Goal: Use online tool/utility: Utilize a website feature to perform a specific function

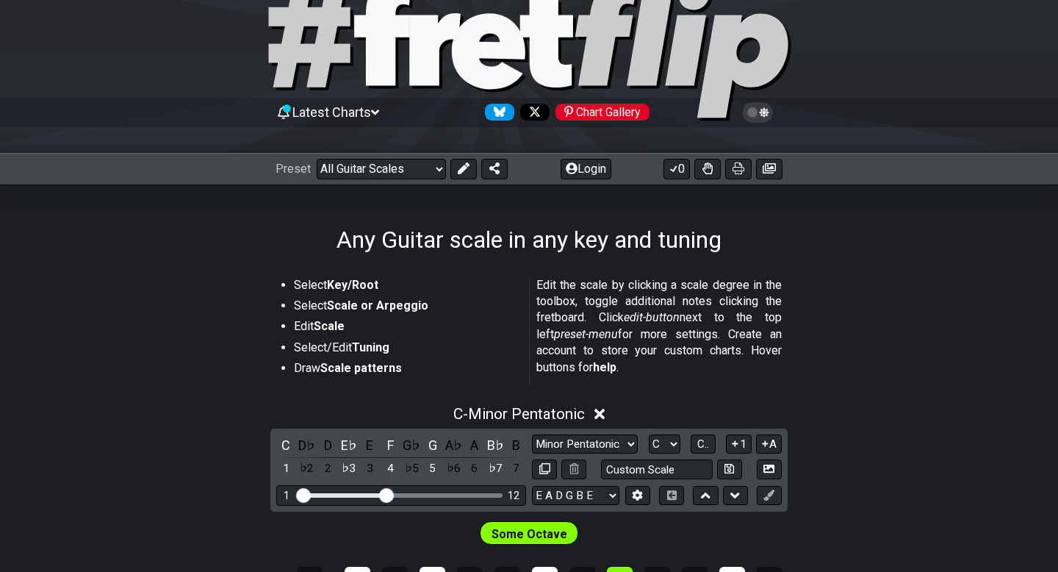
scroll to position [56, 0]
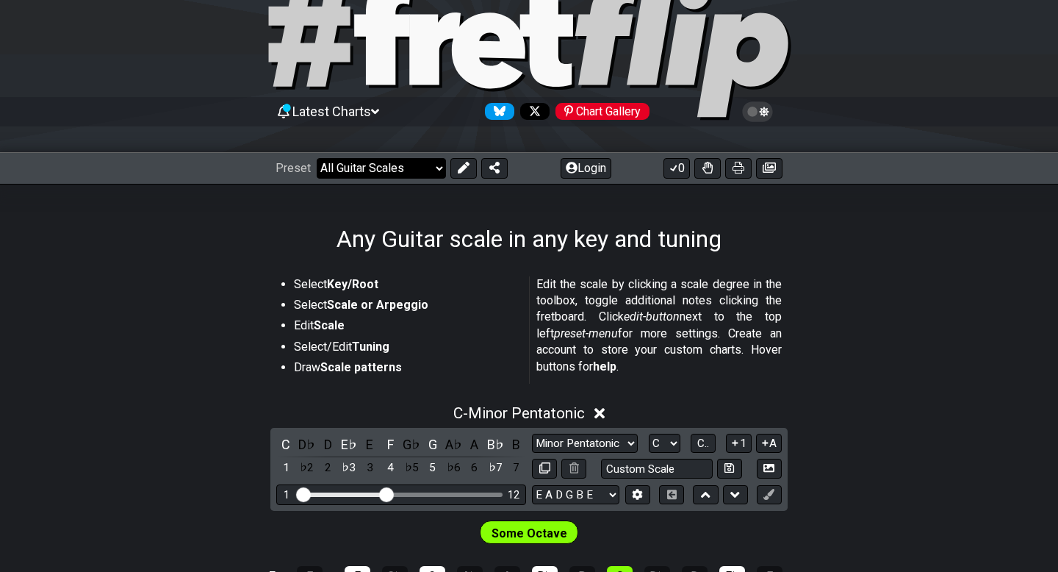
click at [369, 173] on select "Welcome to #fretflip! Initial Preset Custom Preset Minor Pentatonic Major Penta…" at bounding box center [381, 168] width 129 height 21
click at [317, 158] on select "Welcome to #fretflip! Initial Preset Custom Preset Minor Pentatonic Major Penta…" at bounding box center [381, 168] width 129 height 21
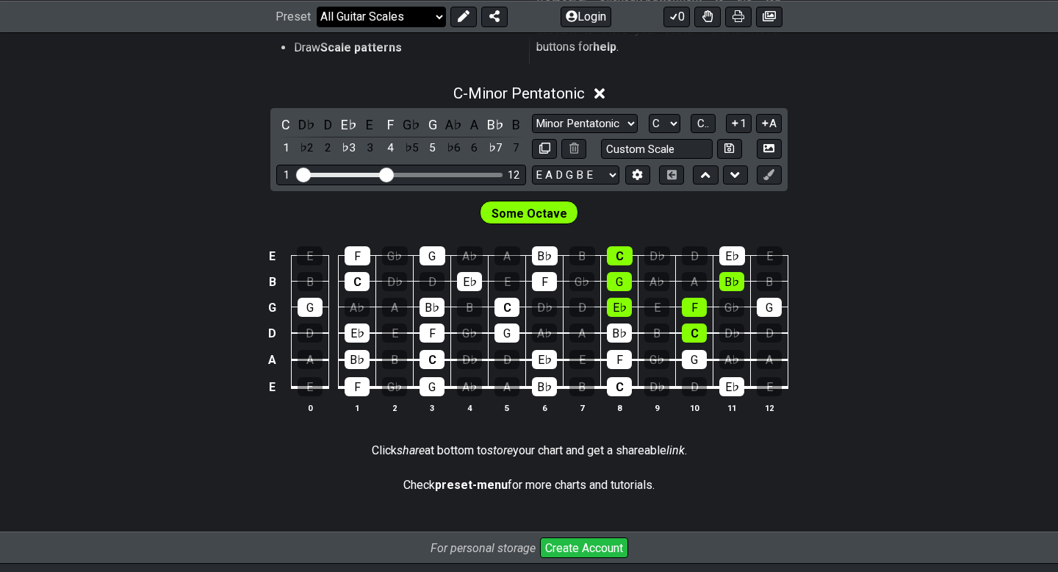
scroll to position [376, 0]
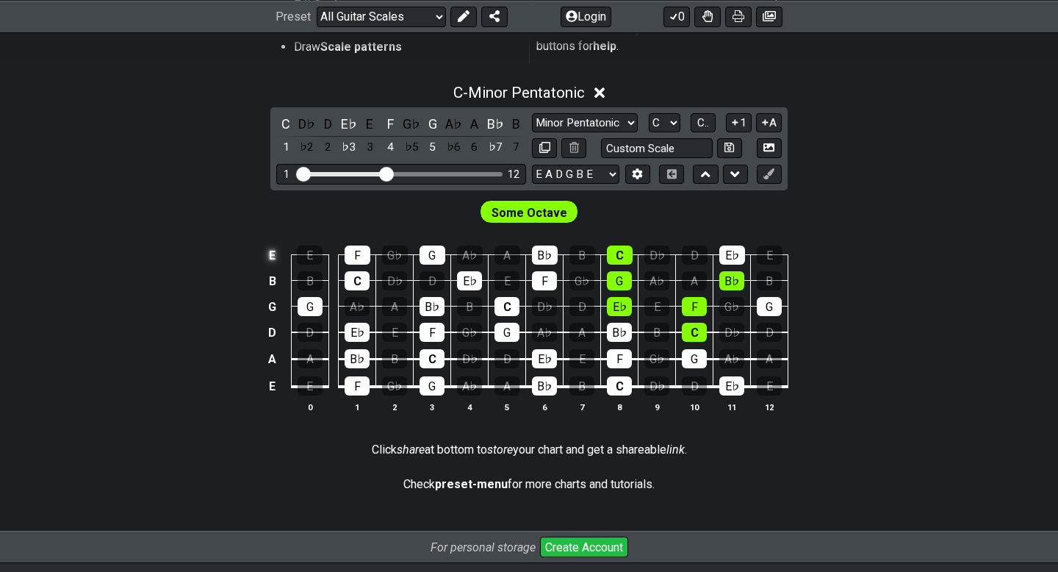
click at [274, 253] on td "E" at bounding box center [273, 256] width 18 height 26
click at [273, 256] on td "x" at bounding box center [273, 256] width 18 height 26
click at [270, 255] on td "o" at bounding box center [273, 256] width 18 height 26
click at [270, 255] on td at bounding box center [273, 256] width 18 height 26
click at [238, 325] on div "E E F G♭ G A♭ A B♭ B C D♭ D E♭ E B B C D♭ D E♭ E F G♭ G A♭ A B♭ B G G A♭ A B♭ B…" at bounding box center [529, 329] width 1058 height 206
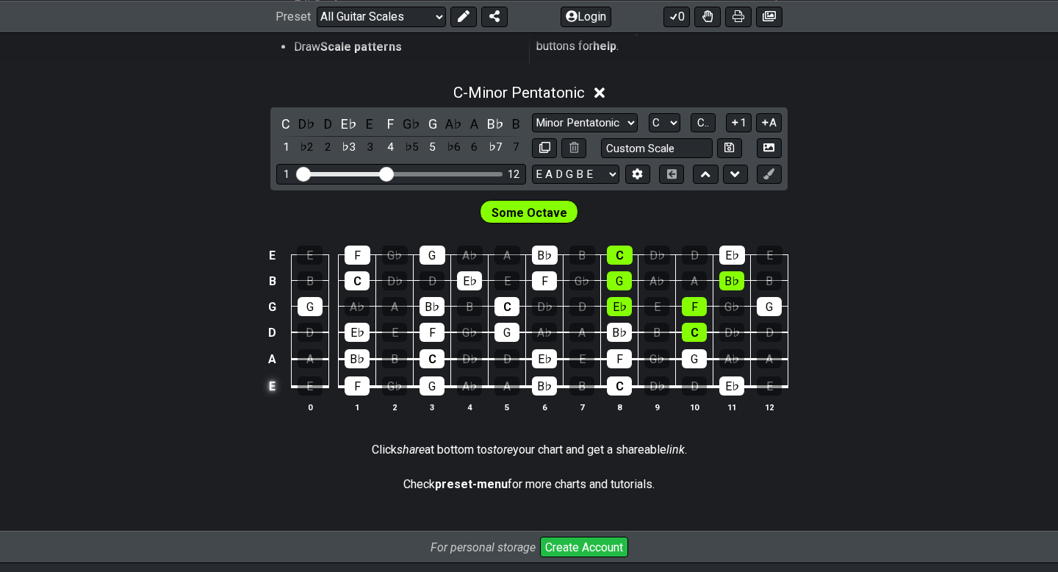
click at [270, 384] on td "E" at bounding box center [273, 387] width 18 height 28
click at [270, 384] on td "x" at bounding box center [273, 387] width 18 height 28
click at [273, 385] on td "o" at bounding box center [273, 387] width 18 height 28
click at [274, 381] on td at bounding box center [273, 387] width 18 height 28
click at [270, 384] on td "E" at bounding box center [273, 387] width 18 height 28
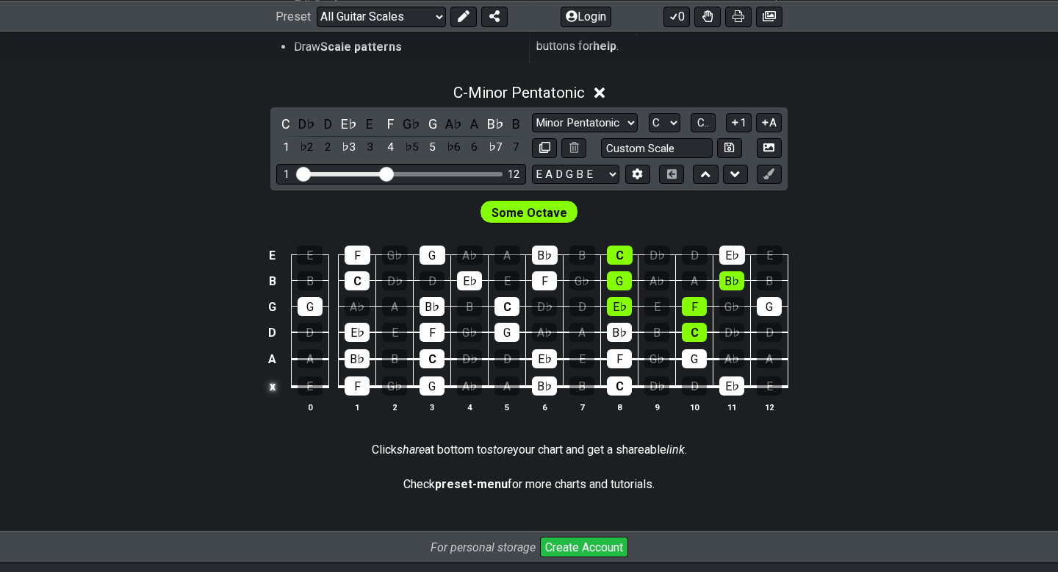
click at [272, 387] on td "x" at bounding box center [273, 387] width 18 height 28
click at [272, 387] on td "o" at bounding box center [273, 387] width 18 height 28
click at [270, 388] on td at bounding box center [273, 387] width 18 height 28
click at [325, 123] on div "D" at bounding box center [327, 124] width 19 height 20
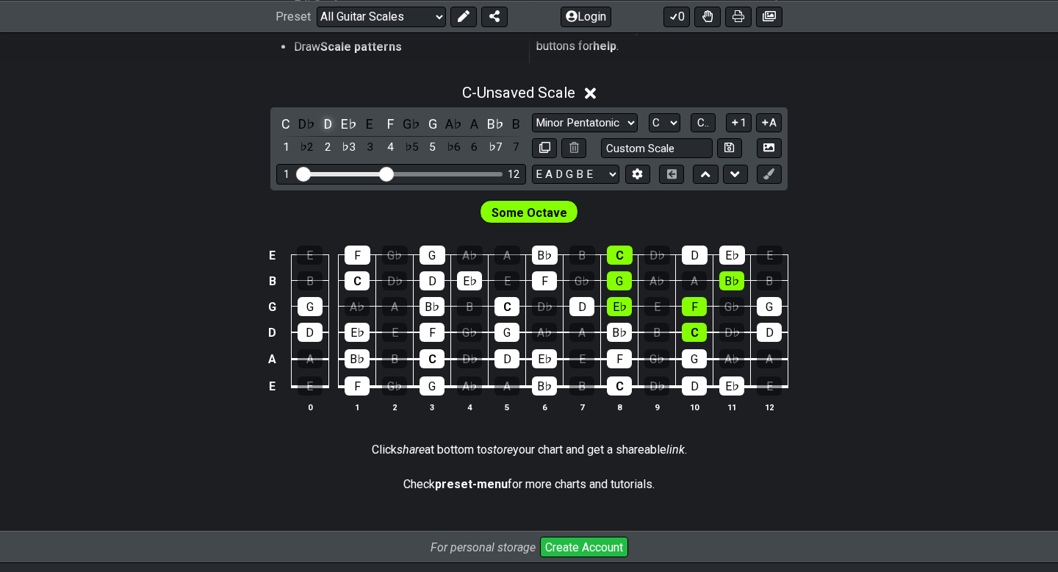
click at [327, 123] on div "D" at bounding box center [327, 124] width 19 height 20
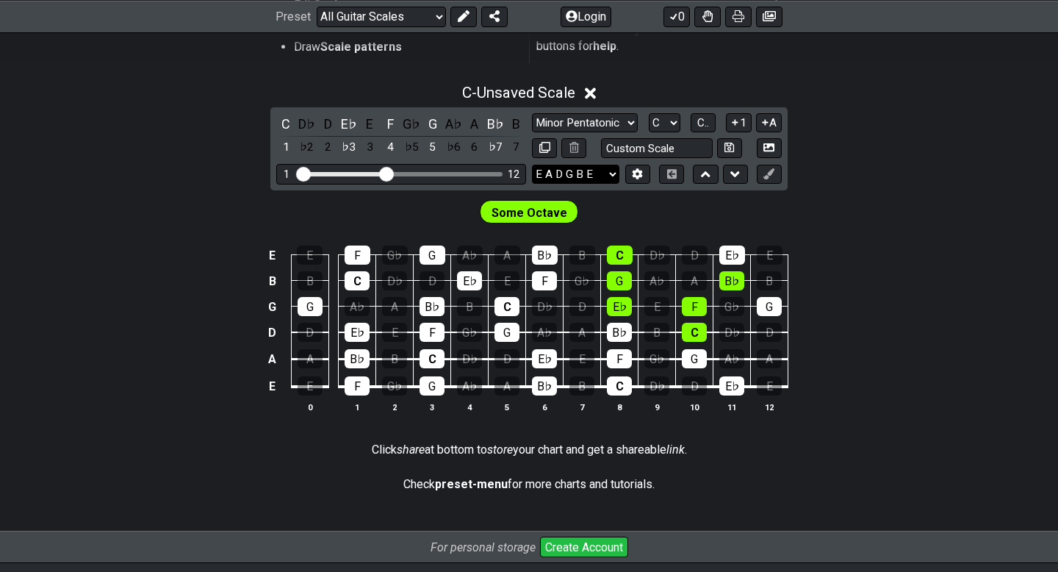
click at [595, 170] on select "E A D G B E E A D G B E E A D G B E B E A D F♯ B A D G C E A D A D G B E E♭ A♭ …" at bounding box center [575, 175] width 87 height 20
select select "D A D G A D"
click at [532, 165] on select "E A D G B E E A D G B E E A D G B E B E A D F♯ B A D G C E A D A D G B E E♭ A♭ …" at bounding box center [575, 175] width 87 height 20
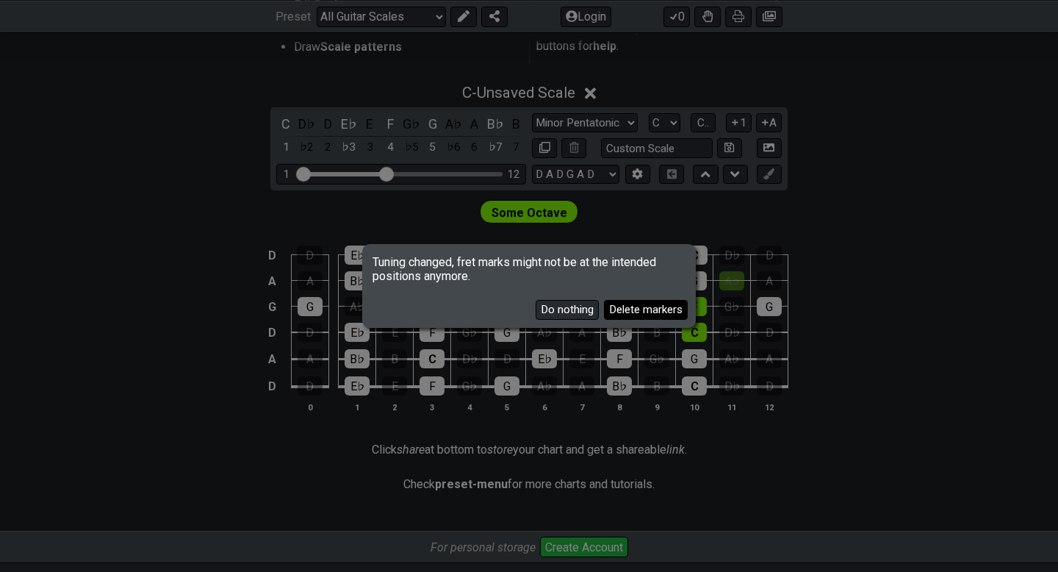
click at [642, 308] on button "Delete markers" at bounding box center [646, 310] width 84 height 20
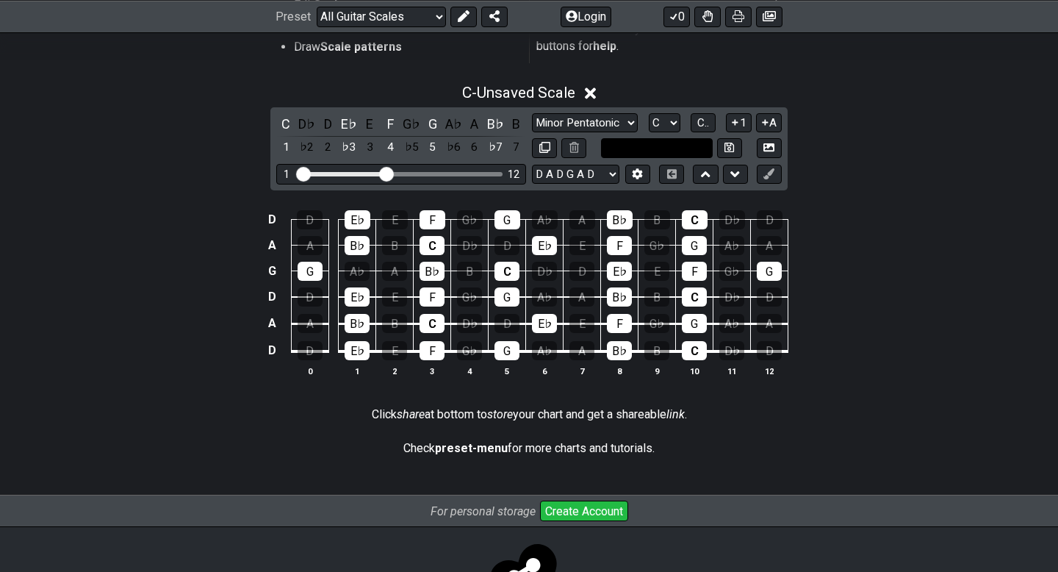
click at [639, 144] on input "text" at bounding box center [657, 148] width 112 height 20
type input "d"
type input "D A D F A E"
click at [699, 147] on input "D A D F A E" at bounding box center [657, 148] width 112 height 20
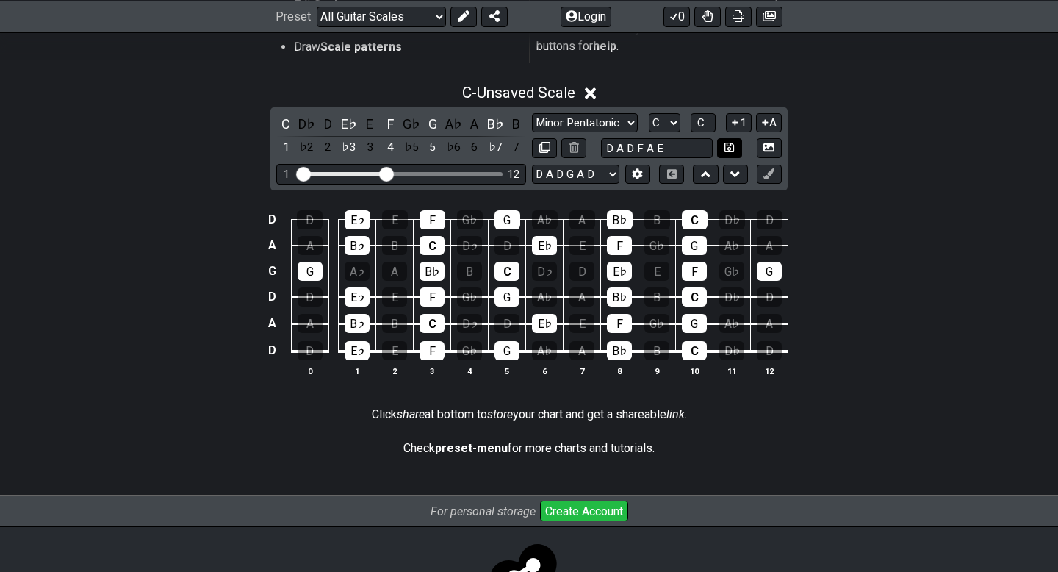
click at [727, 142] on icon at bounding box center [730, 147] width 10 height 11
select select "D A D F A E"
click at [616, 171] on select "E A D G B E E A D G B E E A D G B E B E A D F♯ B A D G C E A D A D G B E E♭ A♭ …" at bounding box center [575, 175] width 87 height 20
click at [532, 165] on select "E A D G B E E A D G B E E A D G B E B E A D F♯ B A D G C E A D A D G B E E♭ A♭ …" at bounding box center [575, 175] width 87 height 20
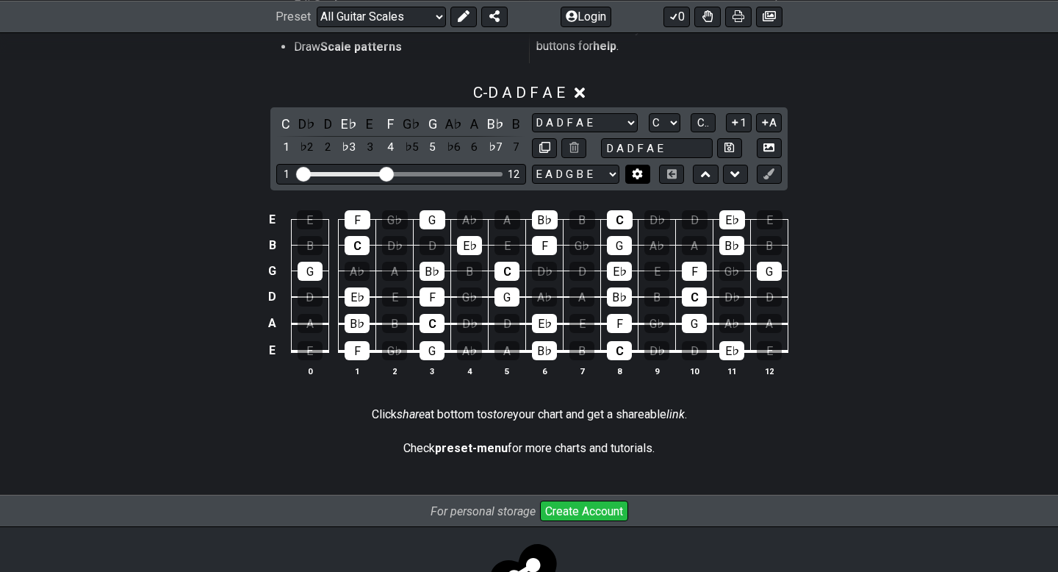
click at [632, 169] on icon at bounding box center [637, 173] width 11 height 11
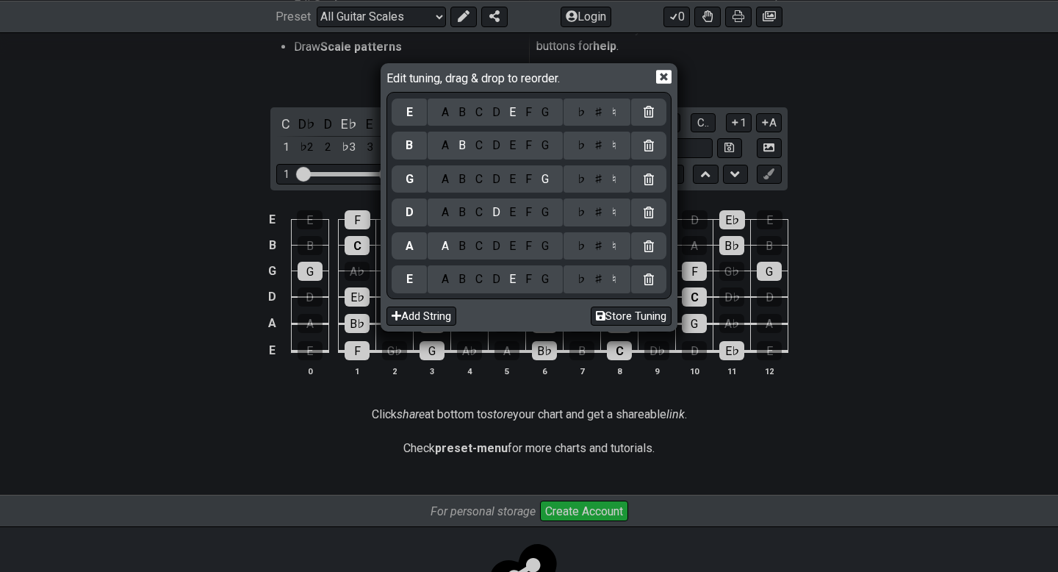
click at [494, 114] on div "D" at bounding box center [496, 112] width 18 height 16
click at [510, 117] on div "E" at bounding box center [513, 112] width 16 height 16
click at [442, 152] on div "A" at bounding box center [445, 145] width 17 height 16
click at [531, 184] on div "F" at bounding box center [529, 179] width 16 height 16
click at [497, 277] on div "D" at bounding box center [496, 279] width 18 height 16
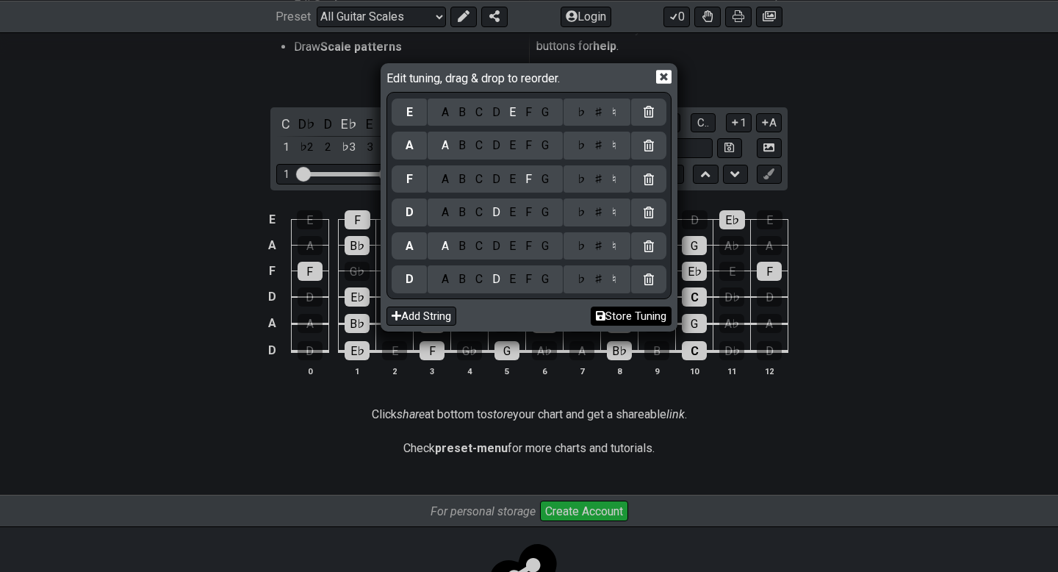
click at [651, 315] on button "Store Tuning" at bounding box center [631, 316] width 81 height 20
select select "D A D F A E"
click at [643, 320] on button "Store Tuning" at bounding box center [631, 316] width 81 height 20
click at [902, 137] on div "Edit tuning, drag & drop to reorder. E A B C D E F G ♭ ♯ ♮ A A B C D E F G ♭ ♯ …" at bounding box center [529, 286] width 1058 height 572
click at [672, 74] on icon at bounding box center [663, 77] width 15 height 14
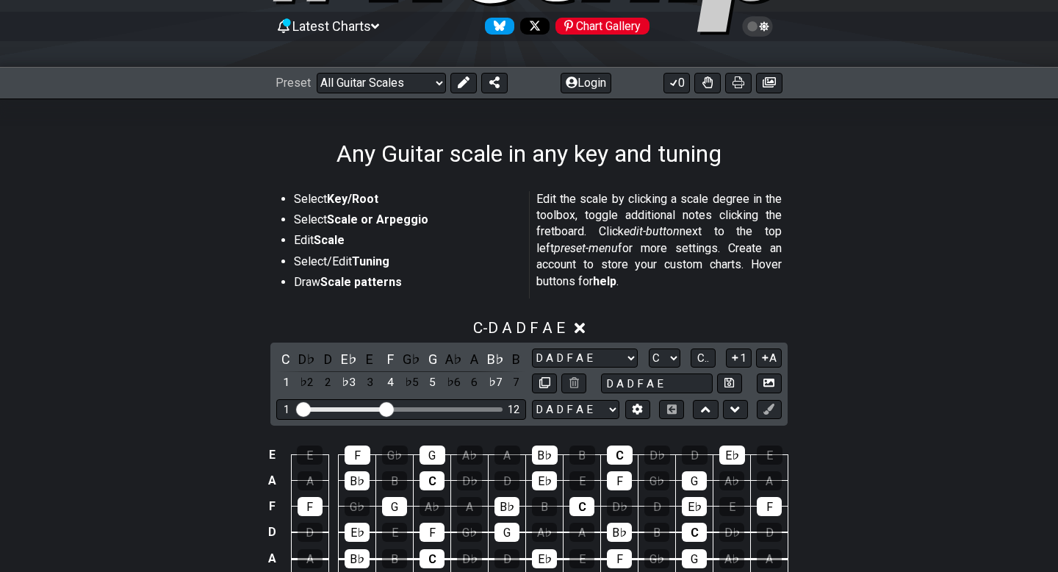
scroll to position [152, 0]
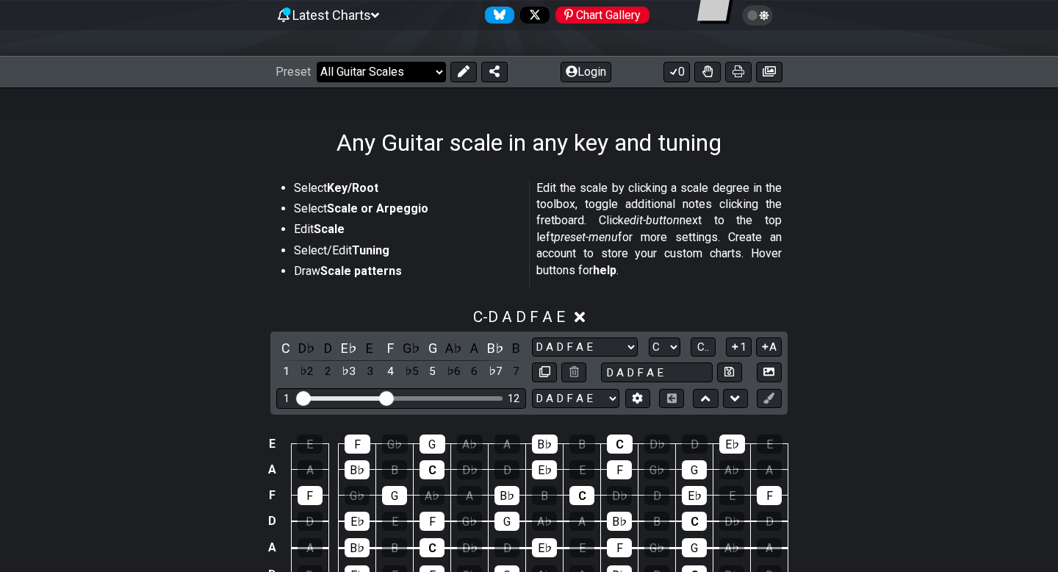
click at [326, 68] on select "Welcome to #fretflip! Initial Preset Custom Preset Minor Pentatonic Major Penta…" at bounding box center [381, 72] width 129 height 21
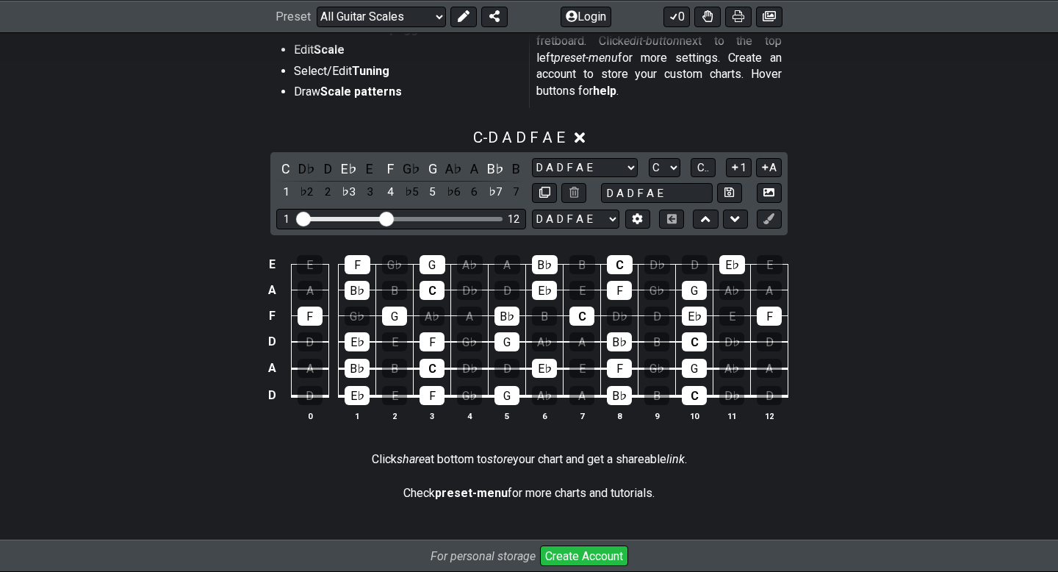
scroll to position [366, 0]
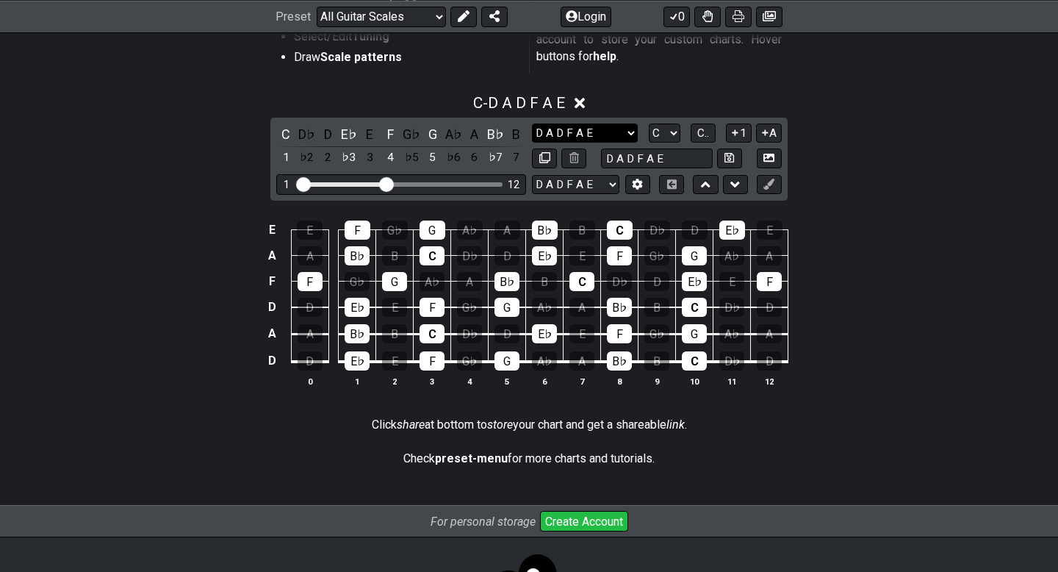
click at [631, 131] on select "Minor Pentatonic D A D F A E Minor Pentatonic Major Pentatonic Minor Blues Majo…" at bounding box center [585, 133] width 106 height 20
click at [532, 123] on select "Minor Pentatonic D A D F A E Minor Pentatonic Major Pentatonic Minor Blues Majo…" at bounding box center [585, 133] width 106 height 20
click at [611, 179] on select "E A D G B E D A D F A E E A D G B E B E A D F♯ B A D G C E A D A D G B E E♭ A♭ …" at bounding box center [575, 185] width 87 height 20
click at [532, 175] on select "E A D G B E D A D F A E E A D G B E B E A D F♯ B A D G C E A D A D G B E E♭ A♭ …" at bounding box center [575, 185] width 87 height 20
click at [692, 154] on input "D A D F A E" at bounding box center [657, 158] width 112 height 20
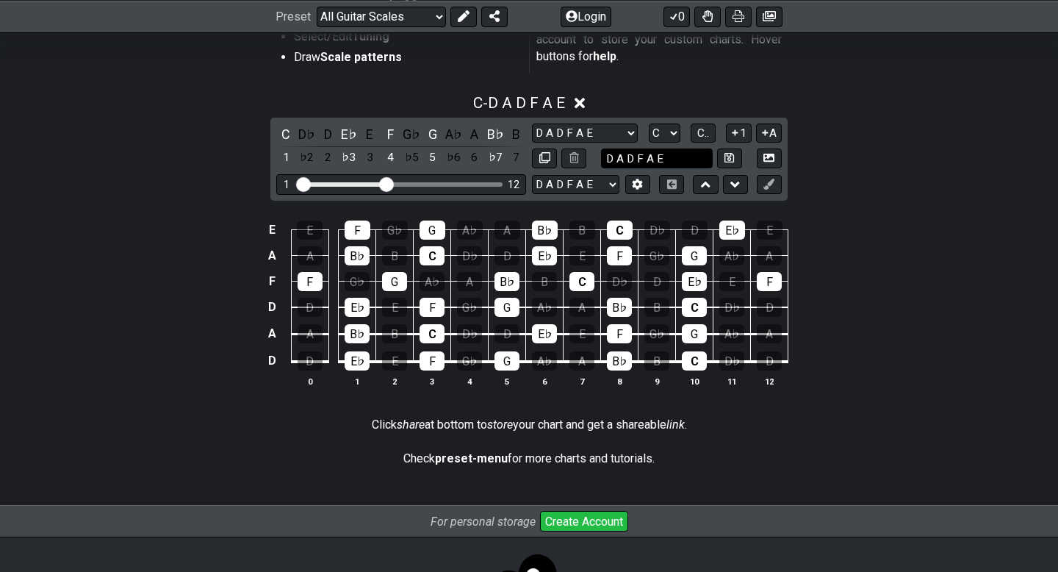
click at [692, 154] on input "D A D F A E" at bounding box center [657, 158] width 112 height 20
click at [676, 135] on select "A♭ A A♯ B♭ B C C♯ D♭ D D♯ E♭ E F F♯ G♭ G G♯" at bounding box center [665, 133] width 32 height 20
click at [649, 123] on select "A♭ A A♯ B♭ B C C♯ D♭ D D♯ E♭ E F F♯ G♭ G G♯" at bounding box center [665, 133] width 32 height 20
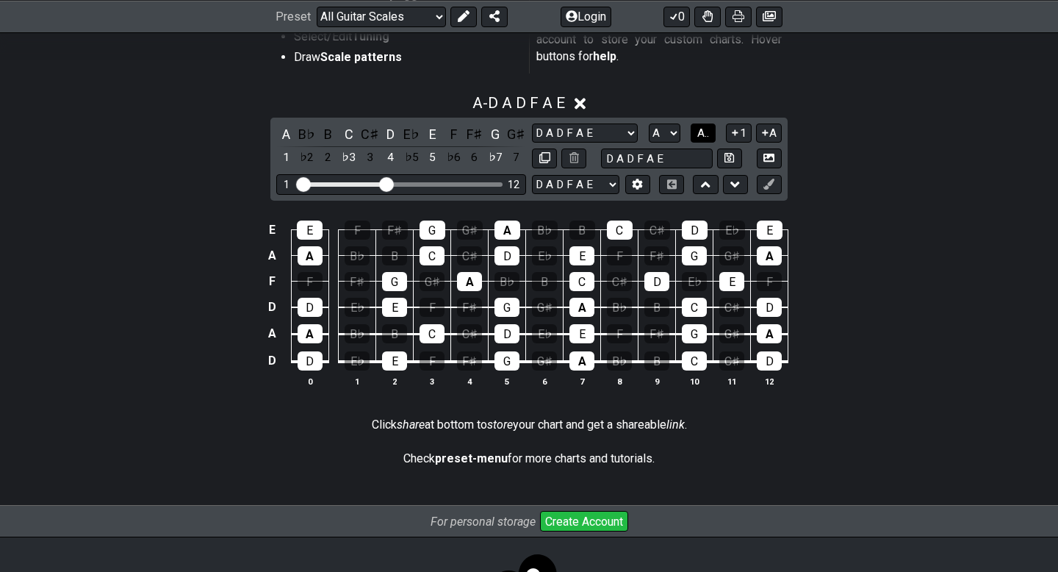
click at [698, 136] on span "A.." at bounding box center [703, 132] width 12 height 13
click at [700, 134] on span "1..7" at bounding box center [703, 132] width 18 height 13
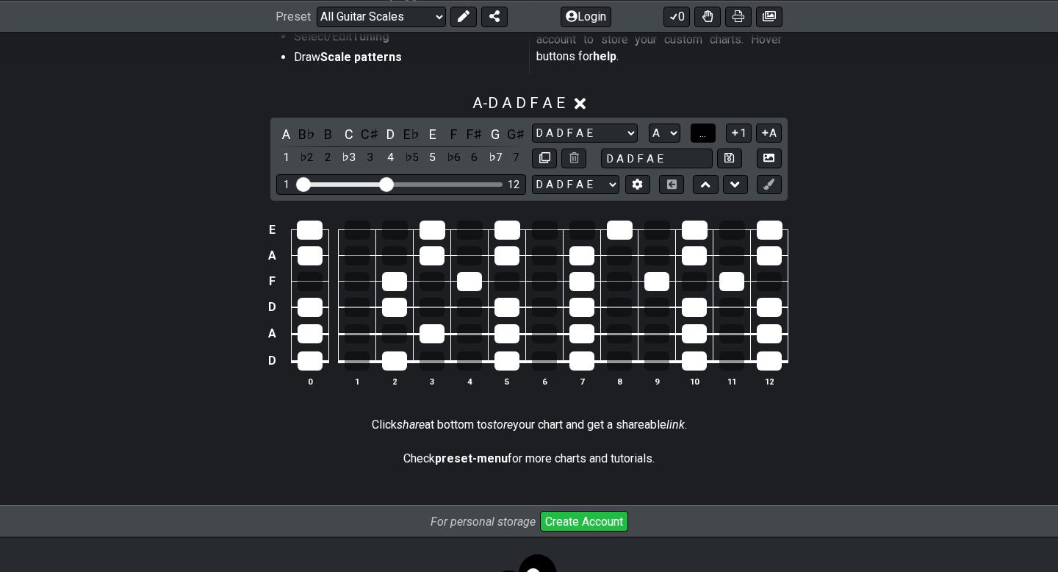
click at [700, 134] on span "..." at bounding box center [703, 132] width 7 height 13
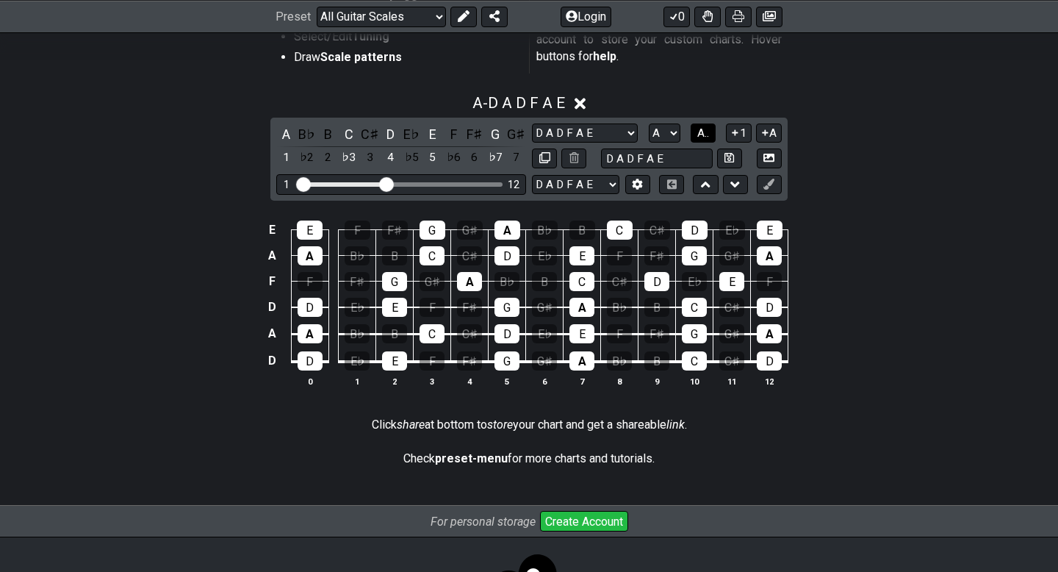
click at [701, 134] on span "A.." at bounding box center [703, 132] width 12 height 13
click at [703, 133] on span "1..7" at bounding box center [703, 132] width 18 height 13
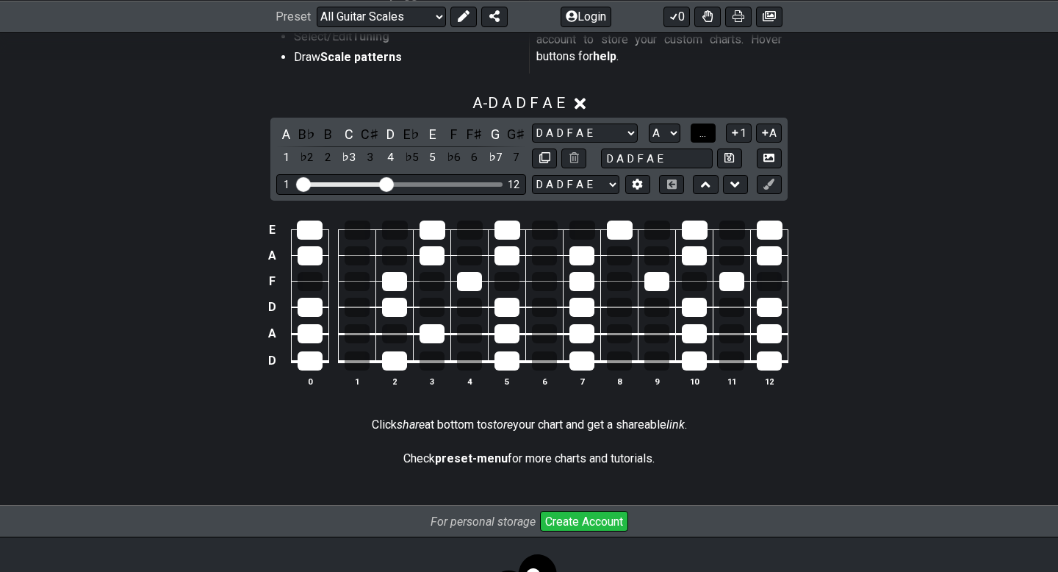
click at [703, 133] on span "..." at bounding box center [703, 132] width 7 height 13
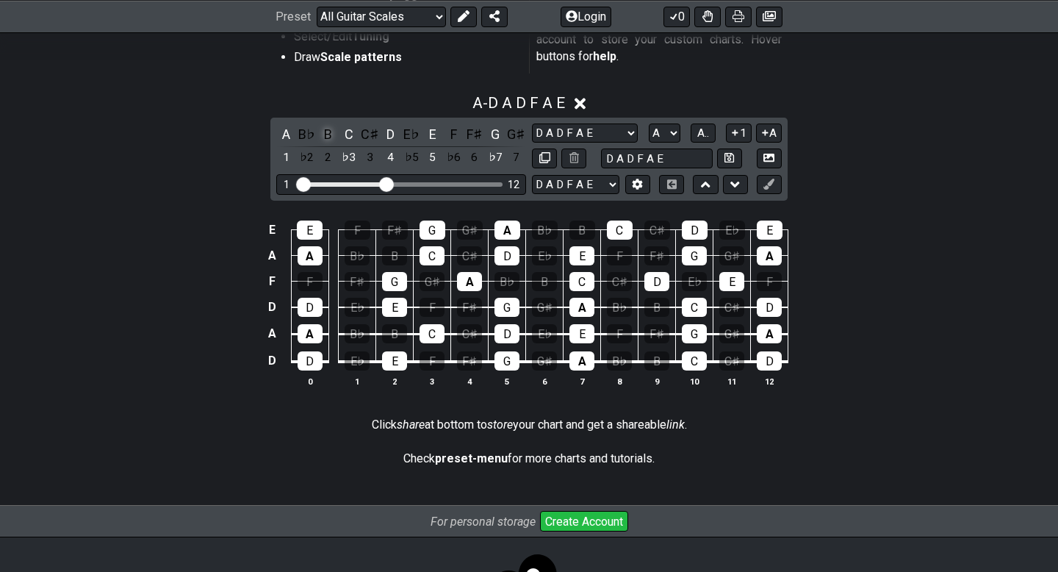
click at [330, 130] on div "B" at bounding box center [327, 134] width 19 height 20
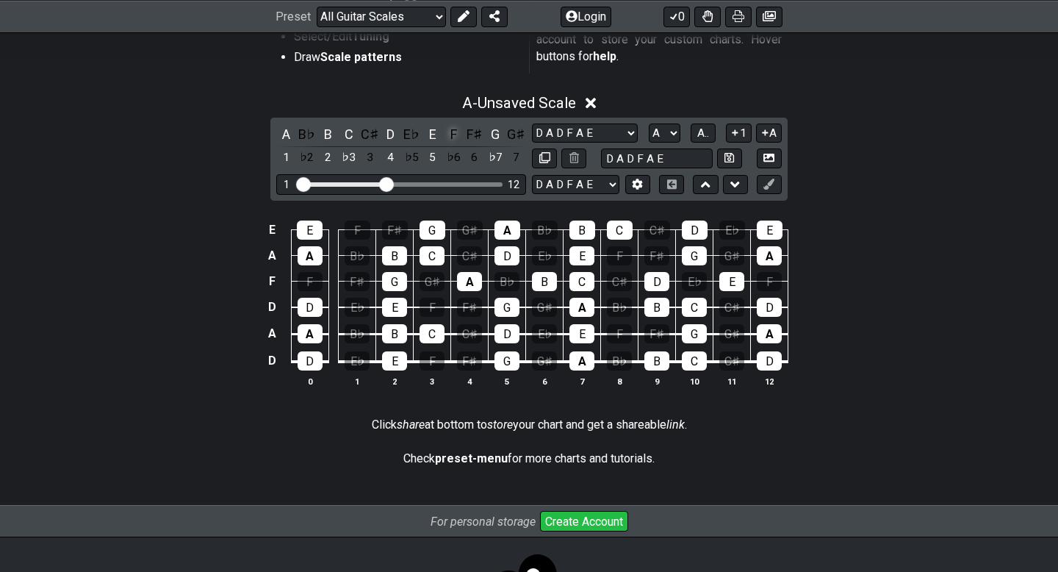
click at [450, 134] on div "F" at bounding box center [453, 134] width 19 height 20
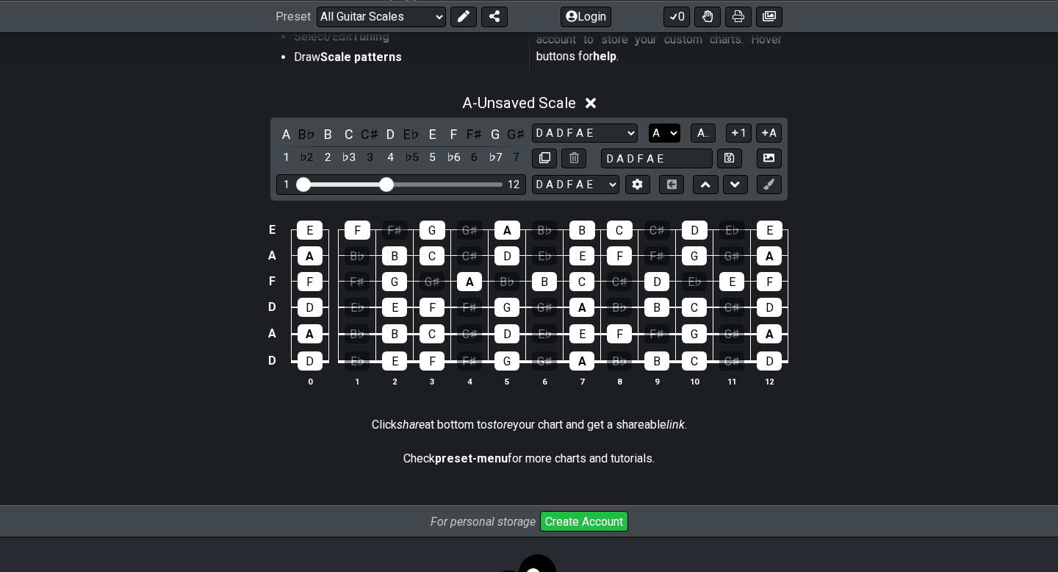
click at [671, 131] on select "A♭ A A♯ B♭ B C C♯ D♭ D D♯ E♭ E F F♯ G♭ G G♯" at bounding box center [665, 133] width 32 height 20
select select "D"
click at [649, 123] on select "A♭ A A♯ B♭ B C C♯ D♭ D D♯ E♭ E F F♯ G♭ G G♯" at bounding box center [665, 133] width 32 height 20
